Goal: Check status

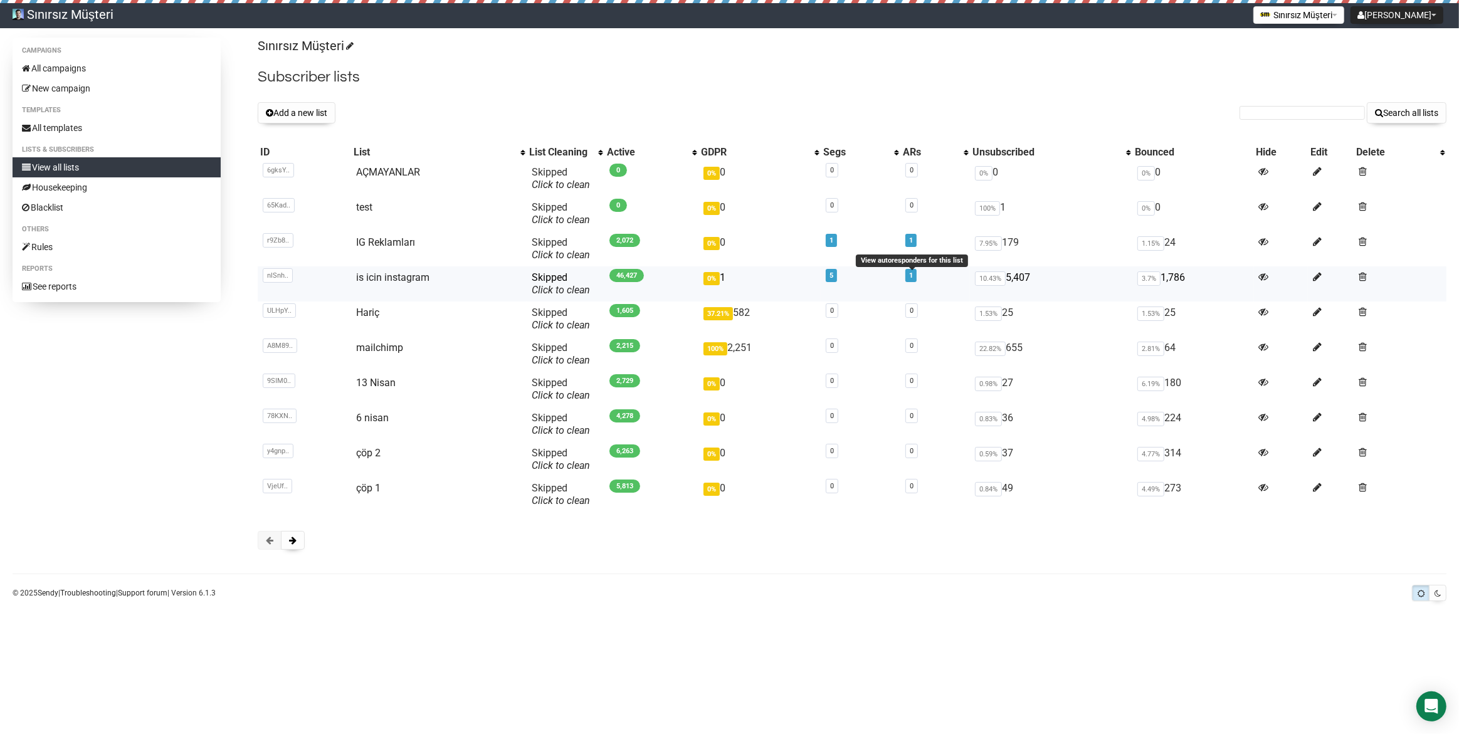
click at [912, 277] on link "1" at bounding box center [911, 275] width 4 height 8
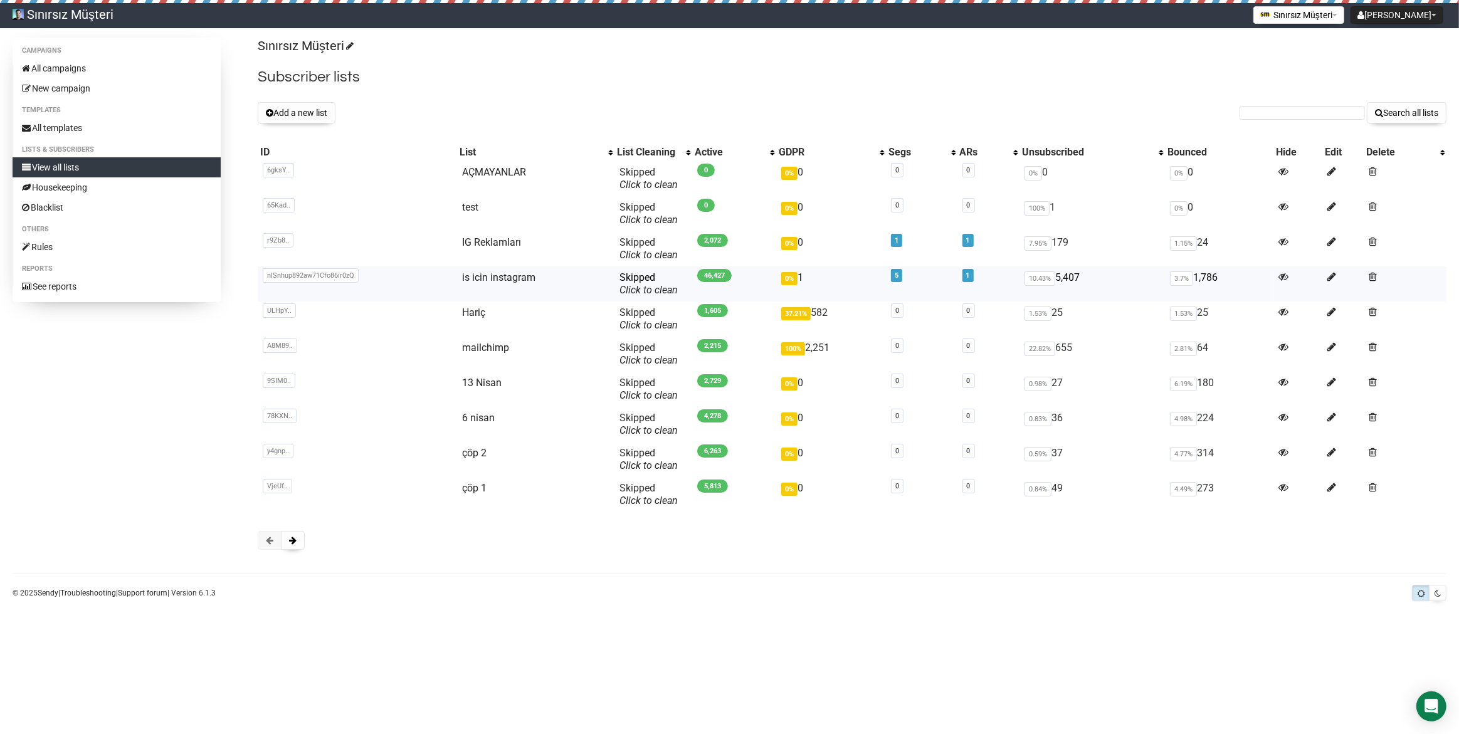
click at [285, 278] on span "nlSnhup892aw71Cfo86ir0zQ" at bounding box center [311, 275] width 96 height 14
